Goal: Navigation & Orientation: Find specific page/section

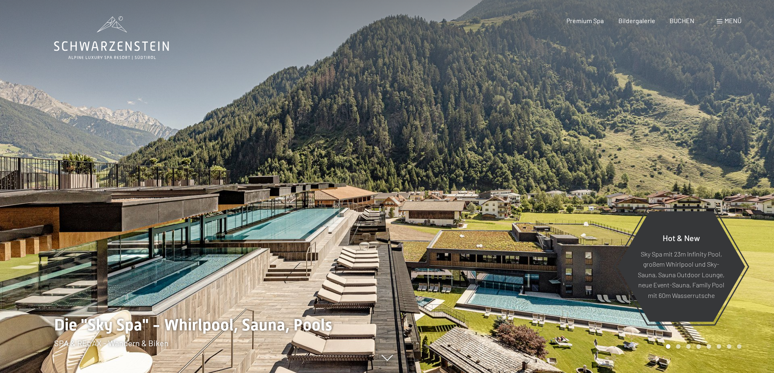
click at [641, 25] on div "Buchen Anfragen Premium Spa Bildergalerie BUCHEN Menü DE IT EN Gutschein Bilder…" at bounding box center [640, 20] width 204 height 9
click at [642, 23] on span "Bildergalerie" at bounding box center [636, 19] width 37 height 8
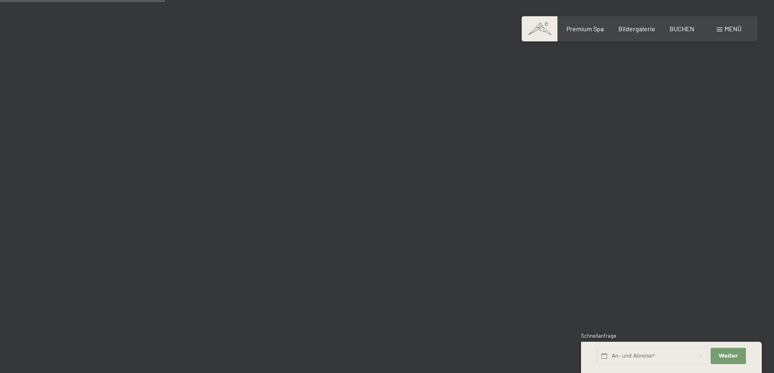
scroll to position [2235, 0]
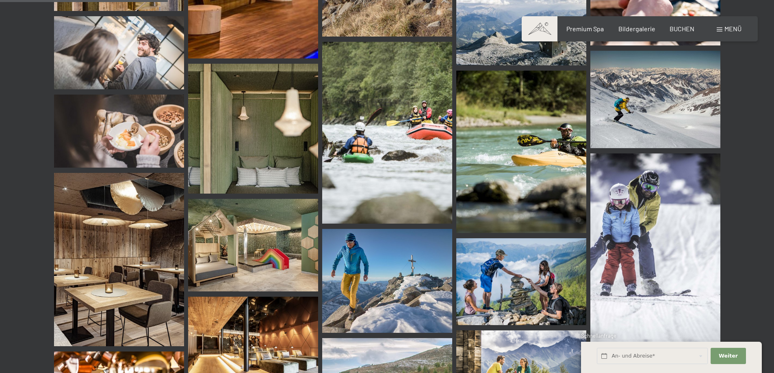
click at [94, 116] on img at bounding box center [119, 131] width 130 height 73
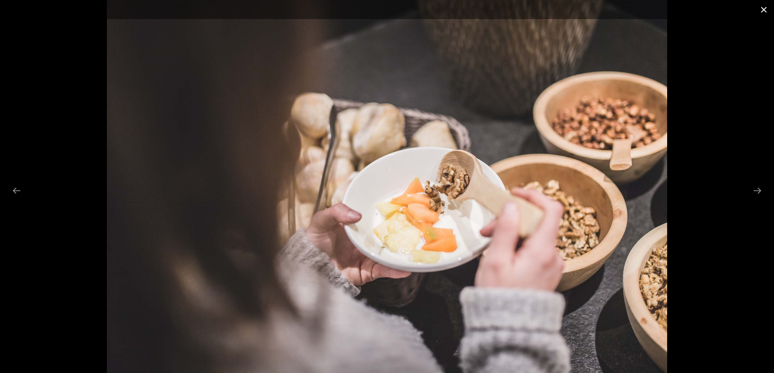
click at [766, 6] on button "Close gallery" at bounding box center [764, 9] width 20 height 19
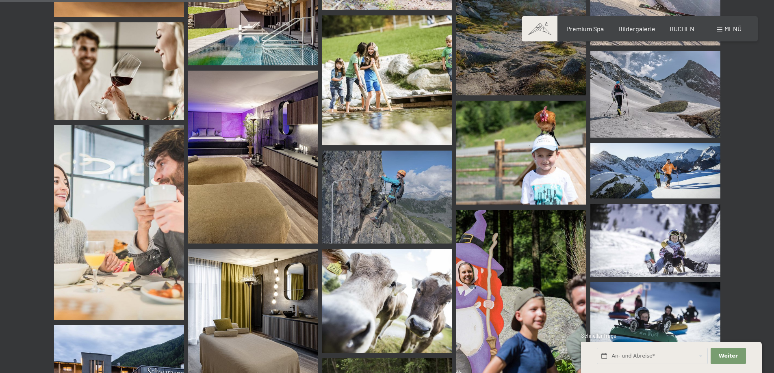
scroll to position [3047, 0]
